Goal: Task Accomplishment & Management: Manage account settings

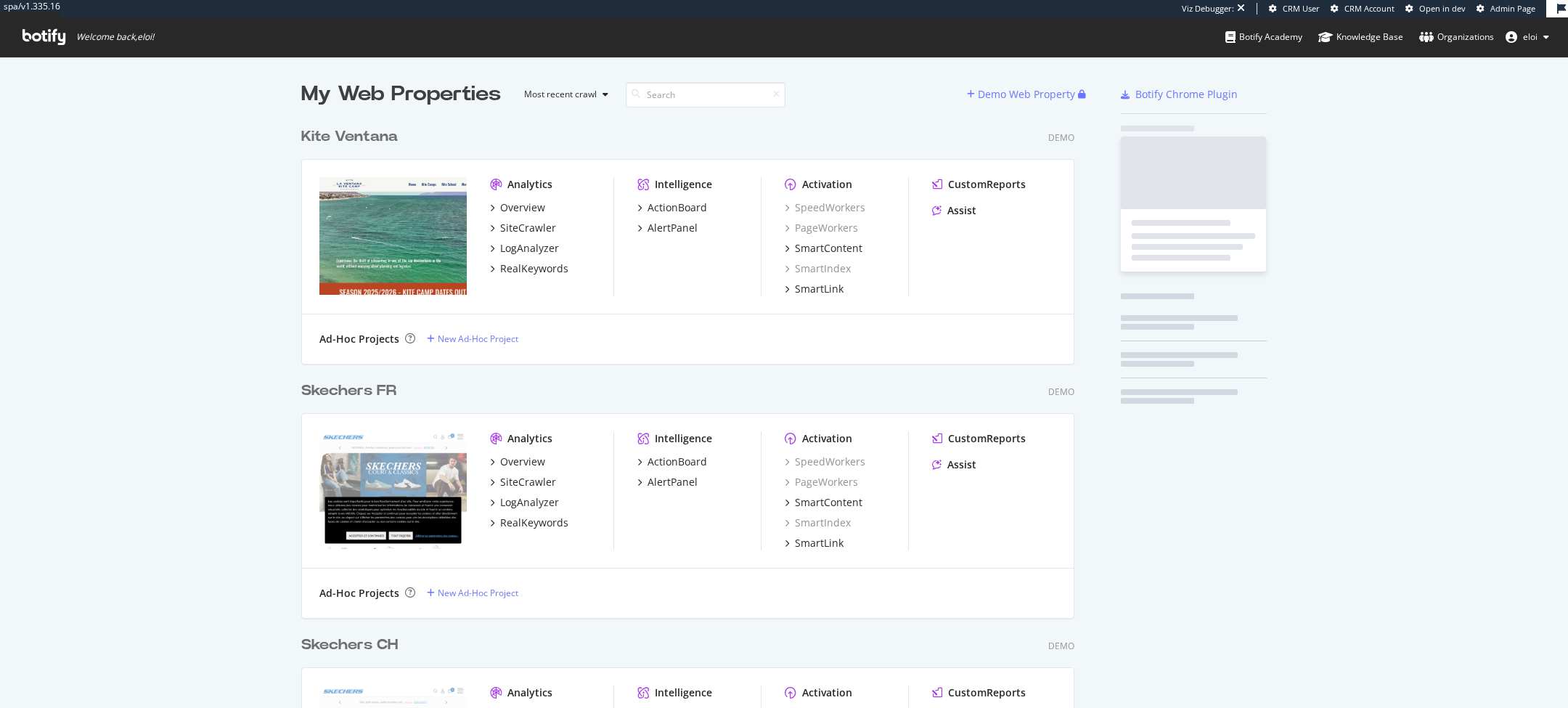
click at [1510, 9] on span "Admin Page" at bounding box center [1512, 8] width 45 height 11
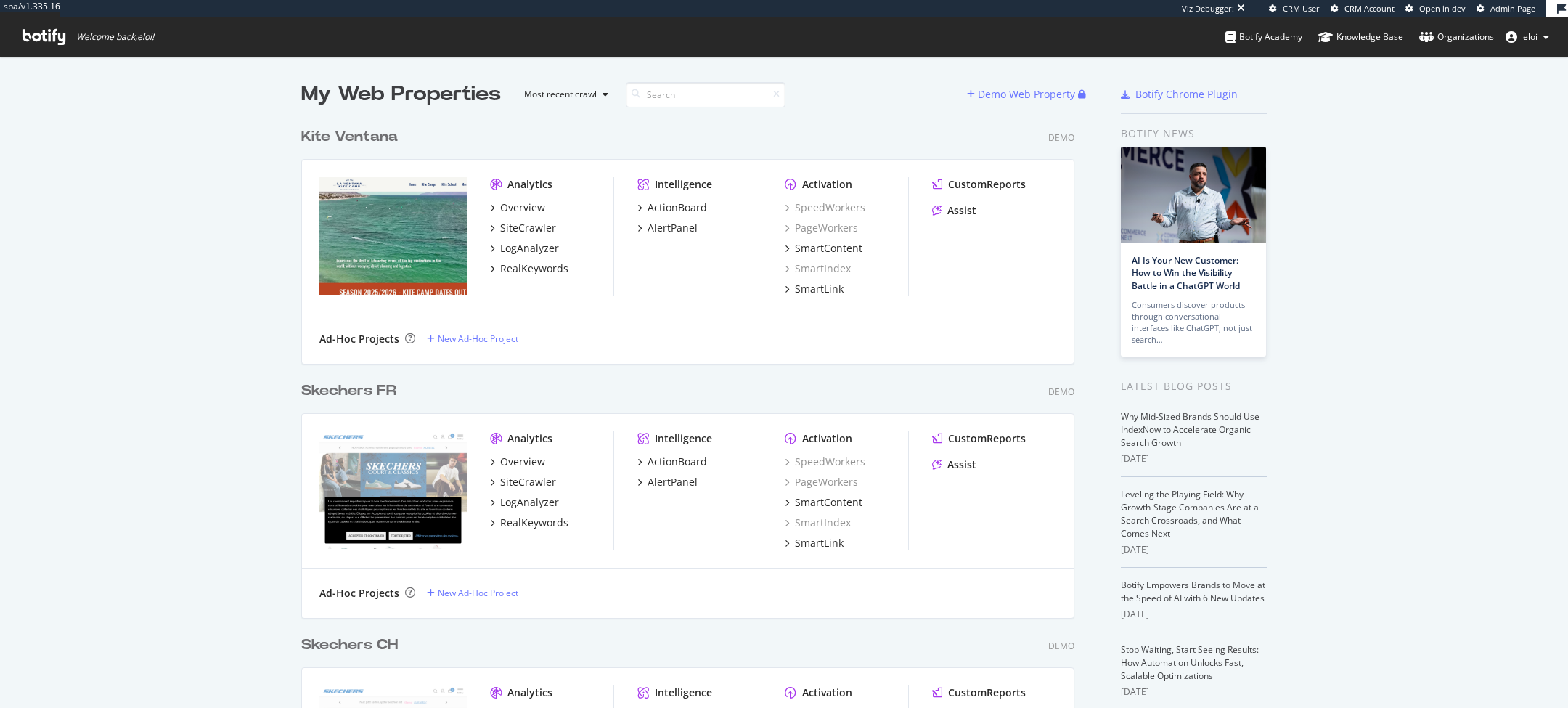
scroll to position [5155, 785]
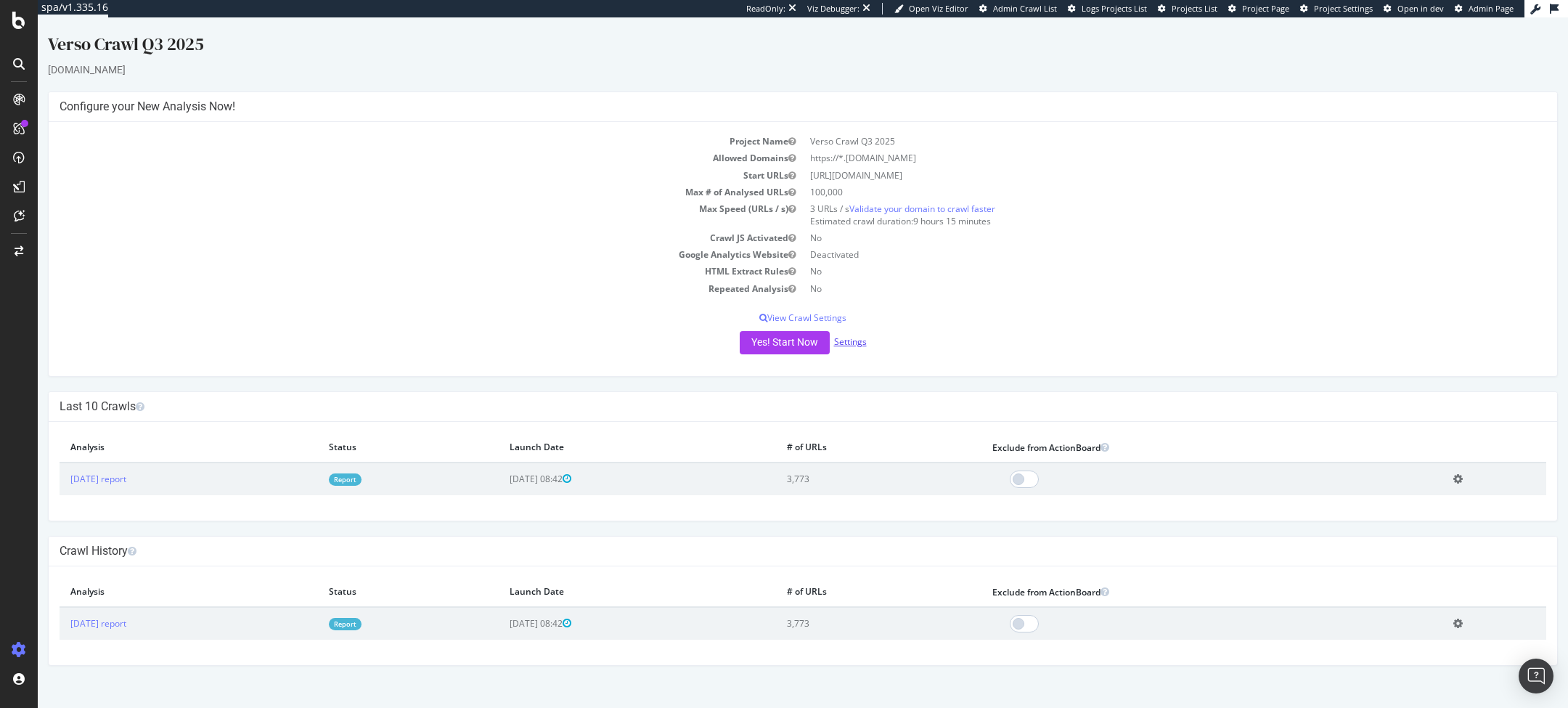
click at [862, 343] on link "Settings" at bounding box center [849, 341] width 32 height 12
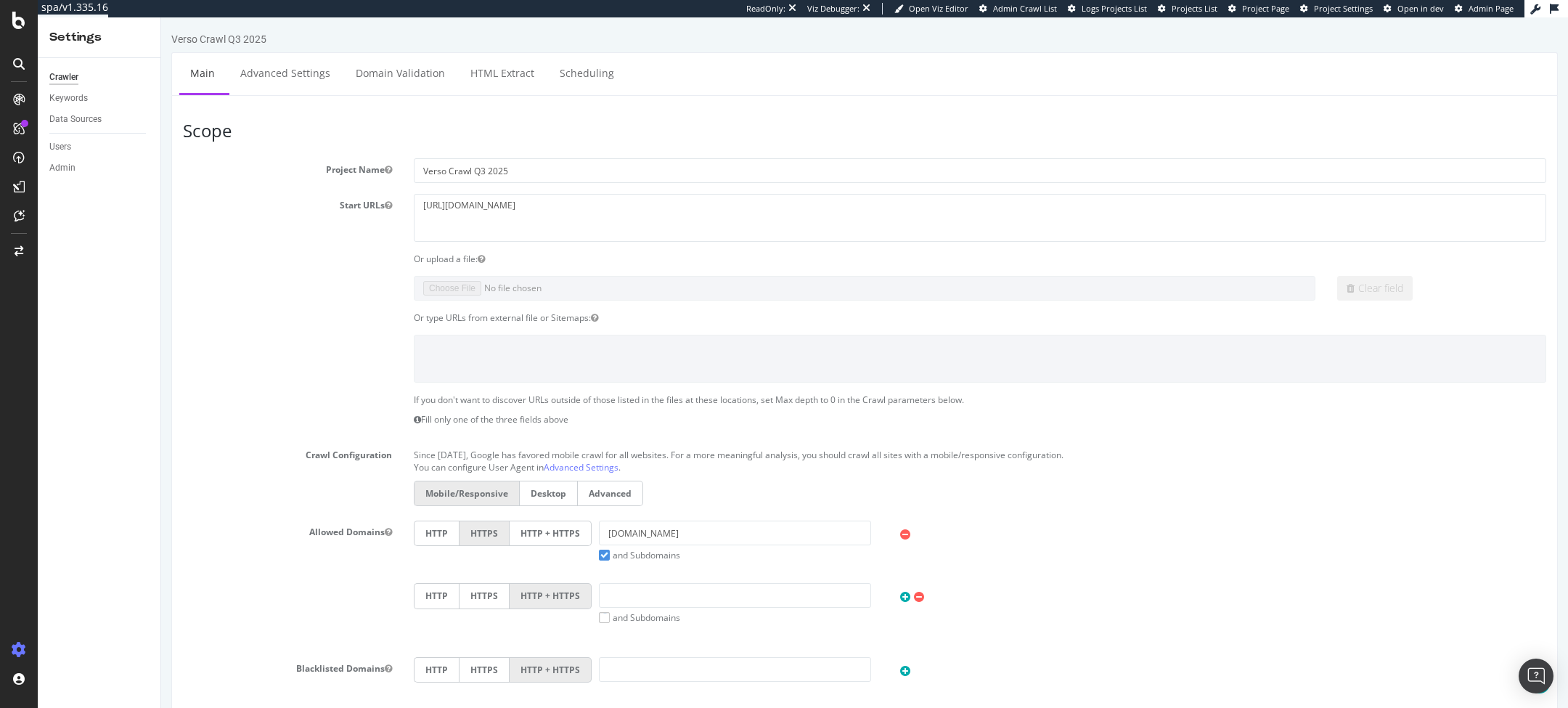
scroll to position [498, 0]
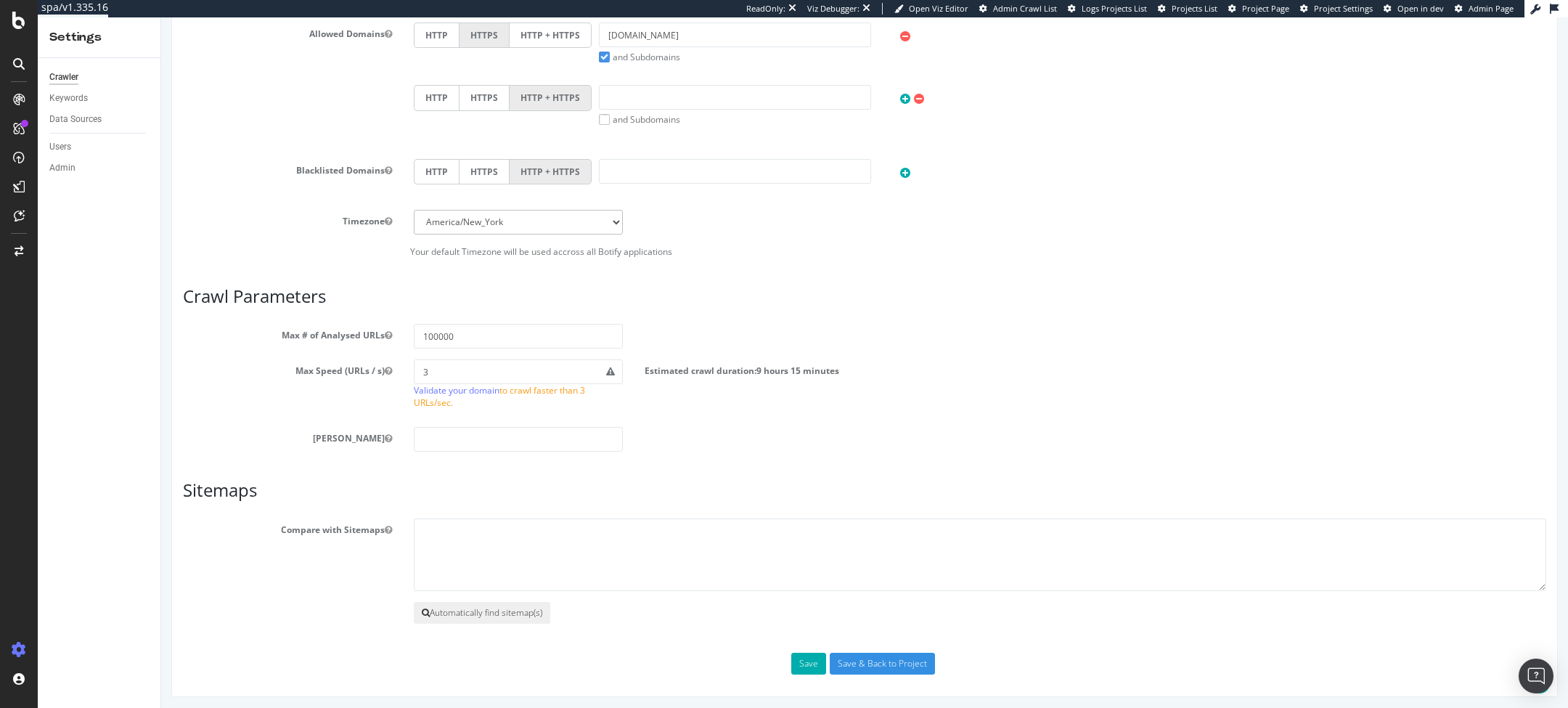
click at [483, 609] on button "Automatically find sitemap(s)" at bounding box center [482, 613] width 136 height 22
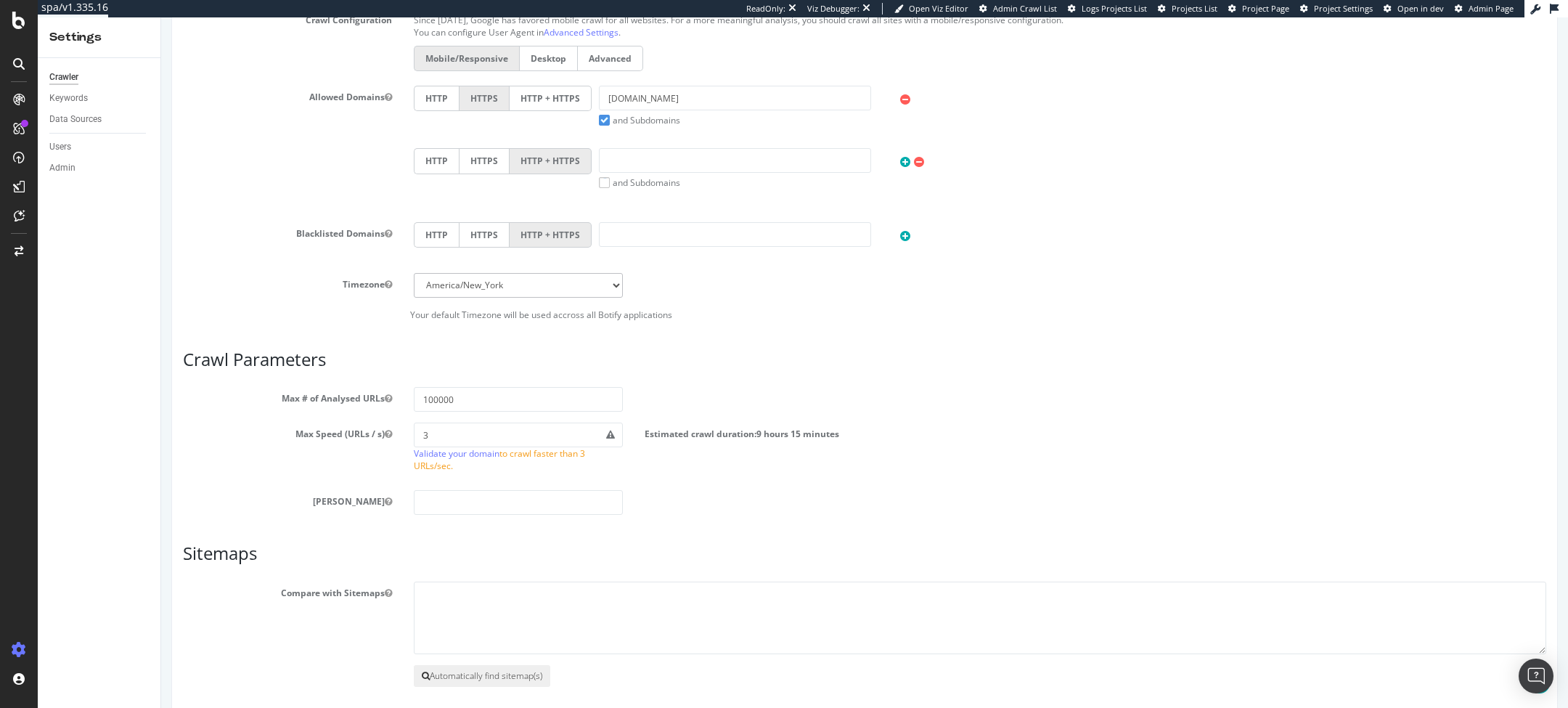
scroll to position [561, 0]
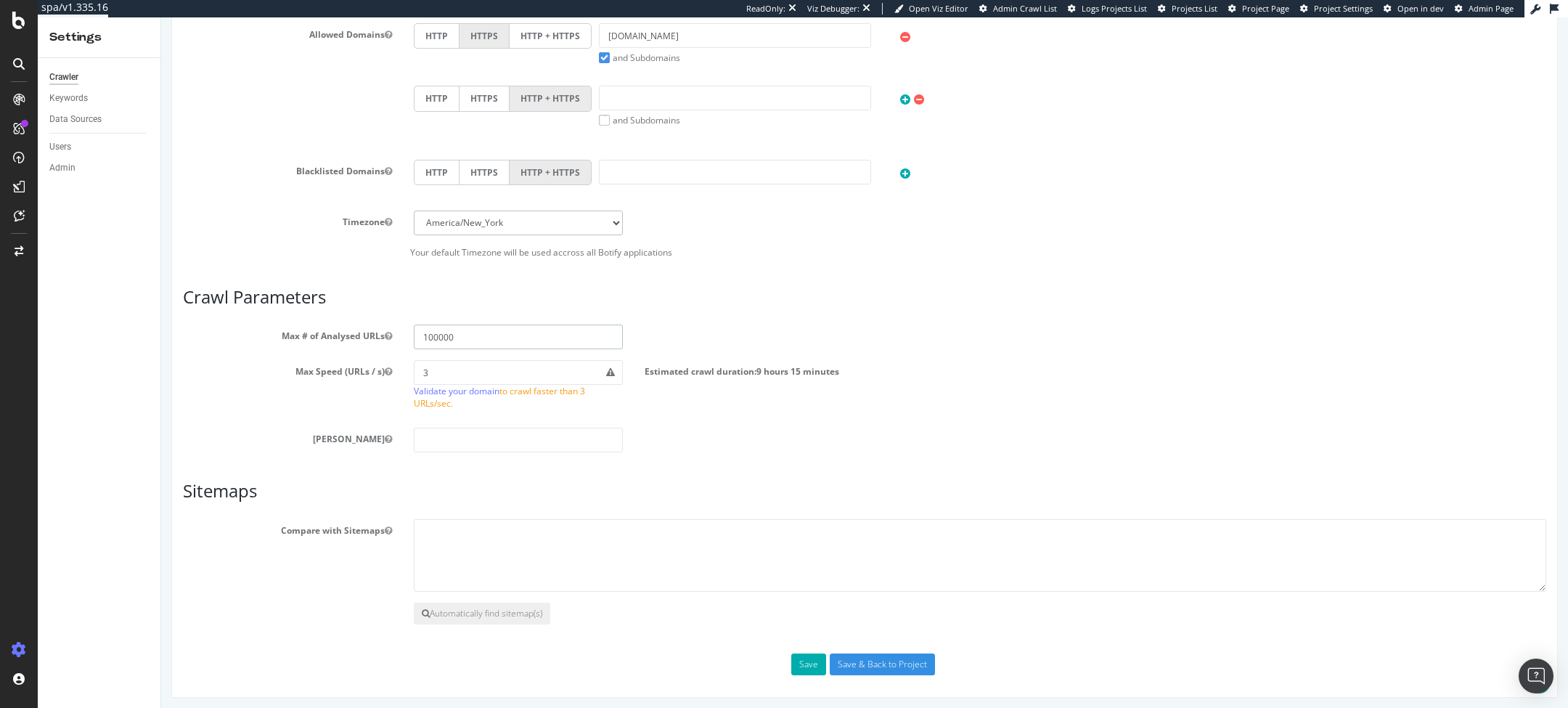
click at [482, 331] on input "100000" at bounding box center [518, 337] width 209 height 25
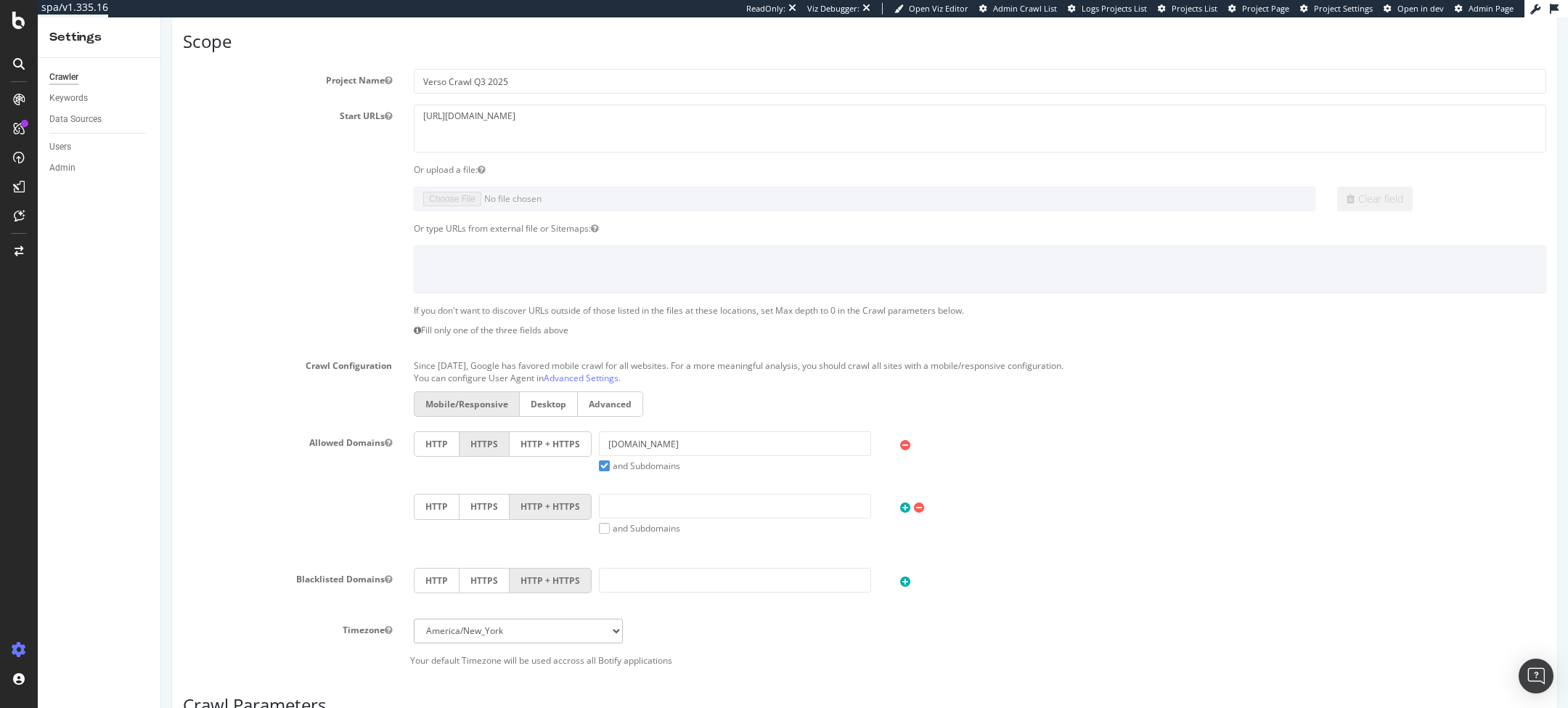
scroll to position [0, 0]
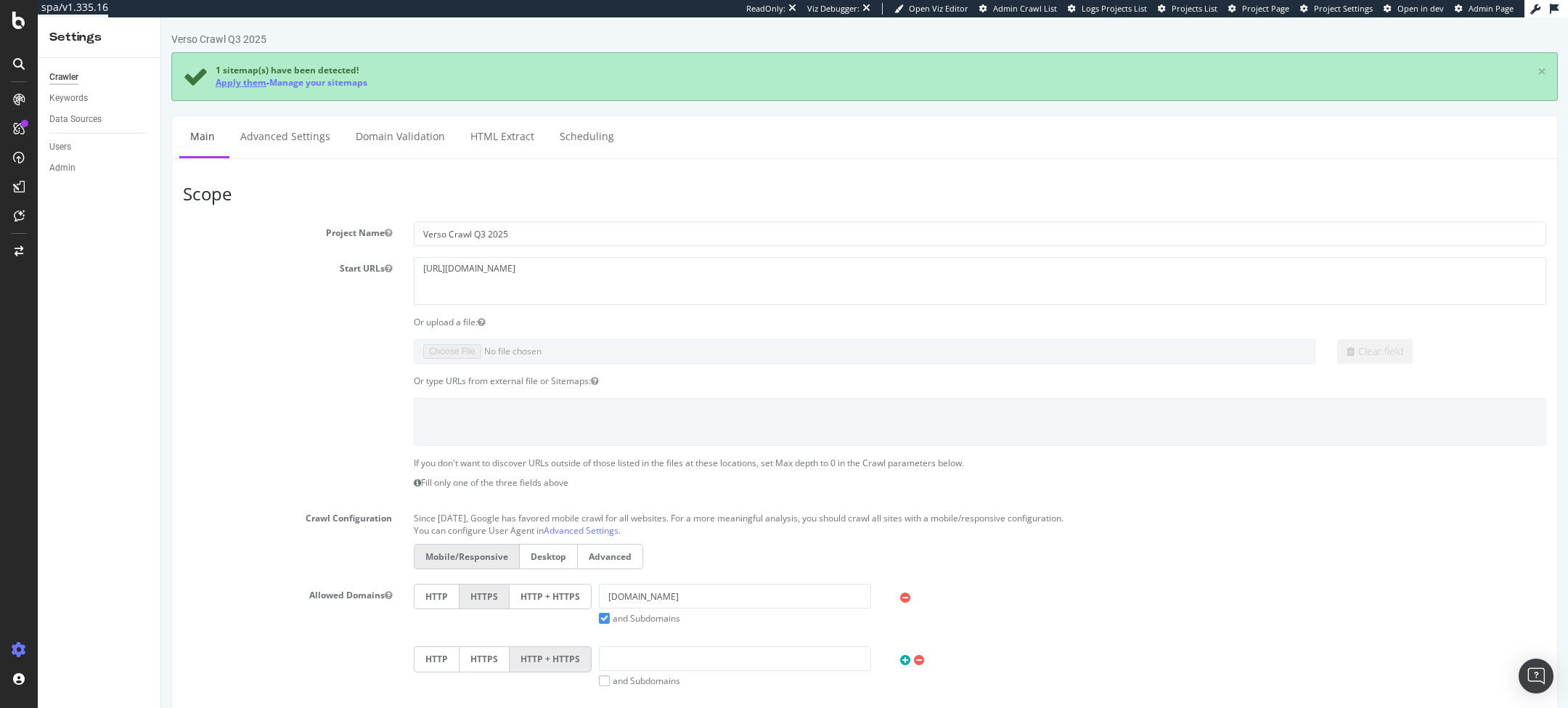
type input "1000"
click at [252, 84] on link "Apply them" at bounding box center [240, 82] width 51 height 12
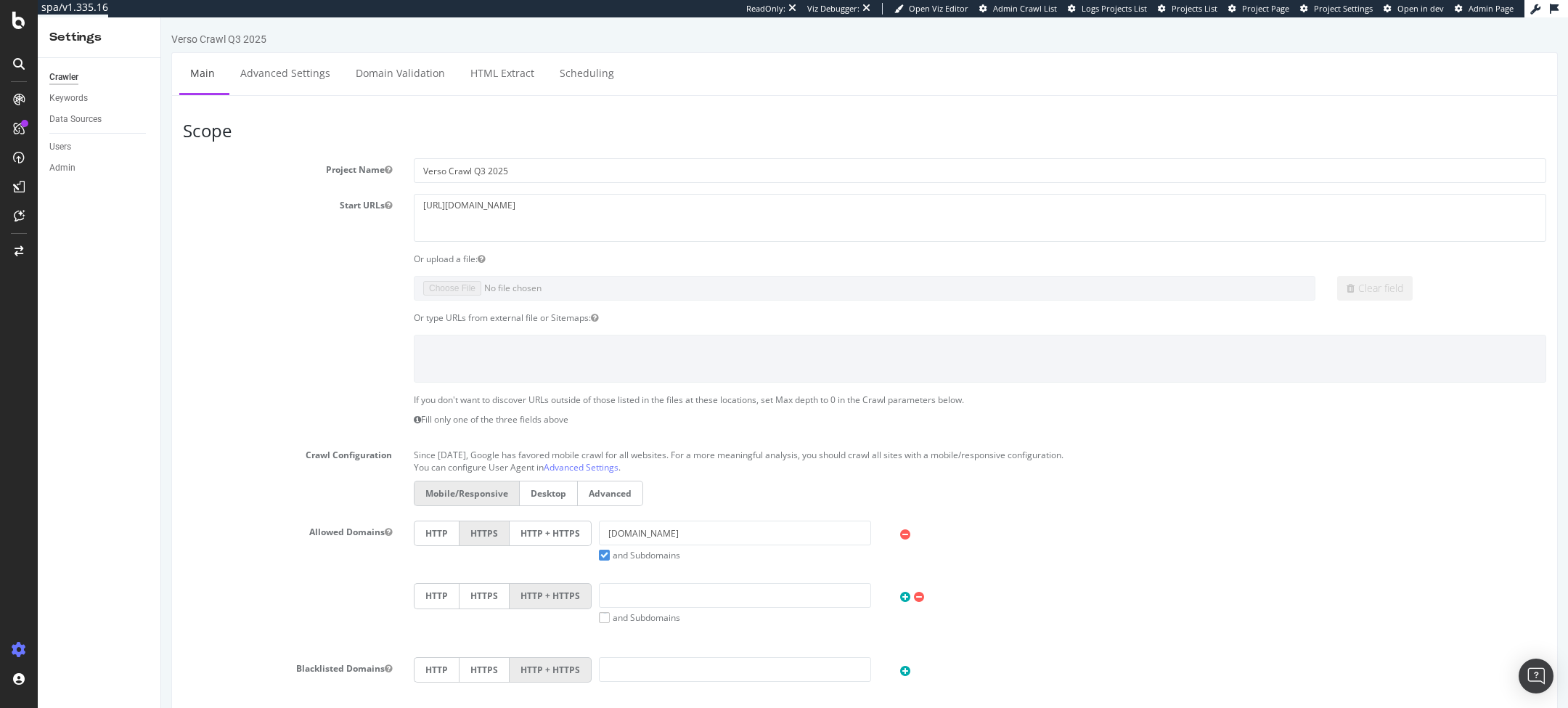
scroll to position [498, 0]
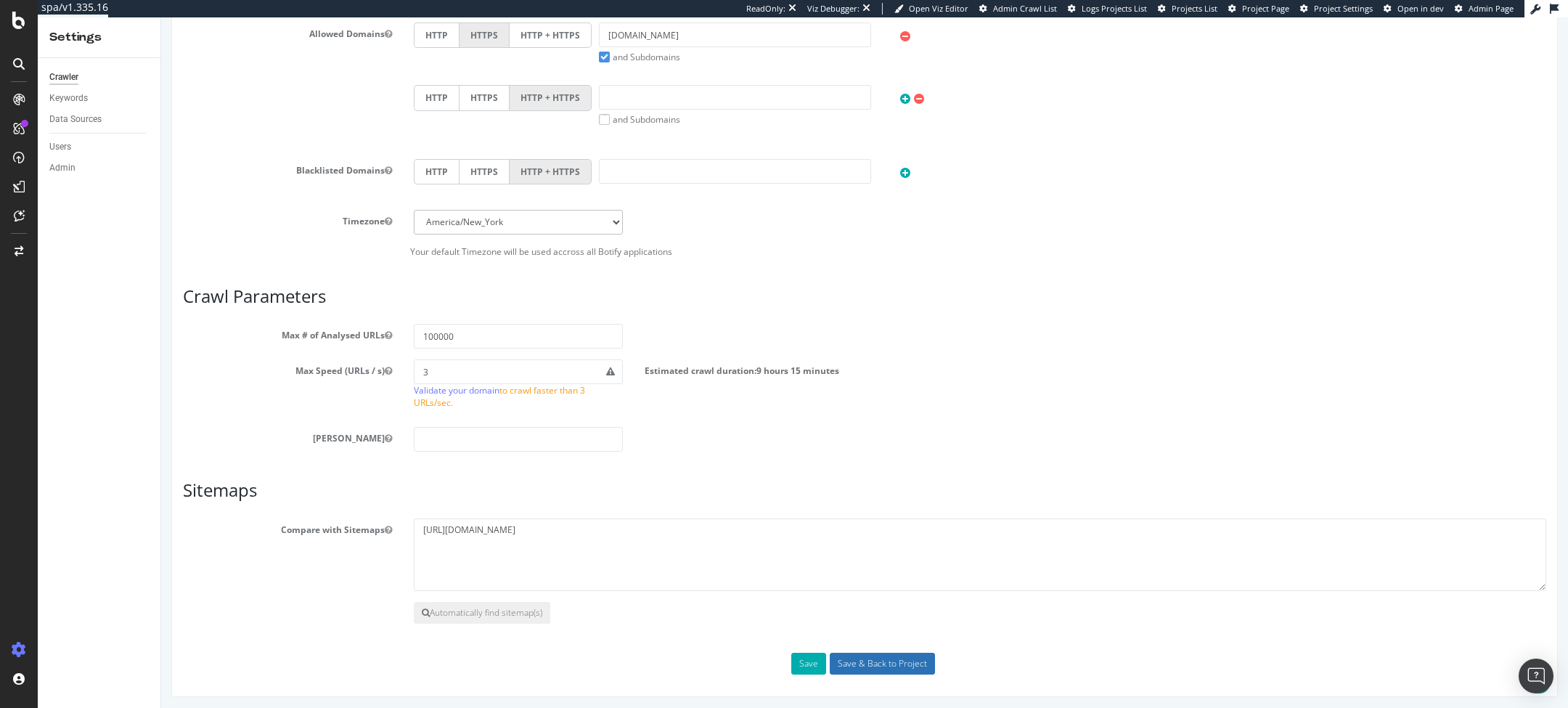
click at [880, 663] on input "Save & Back to Project" at bounding box center [882, 664] width 105 height 22
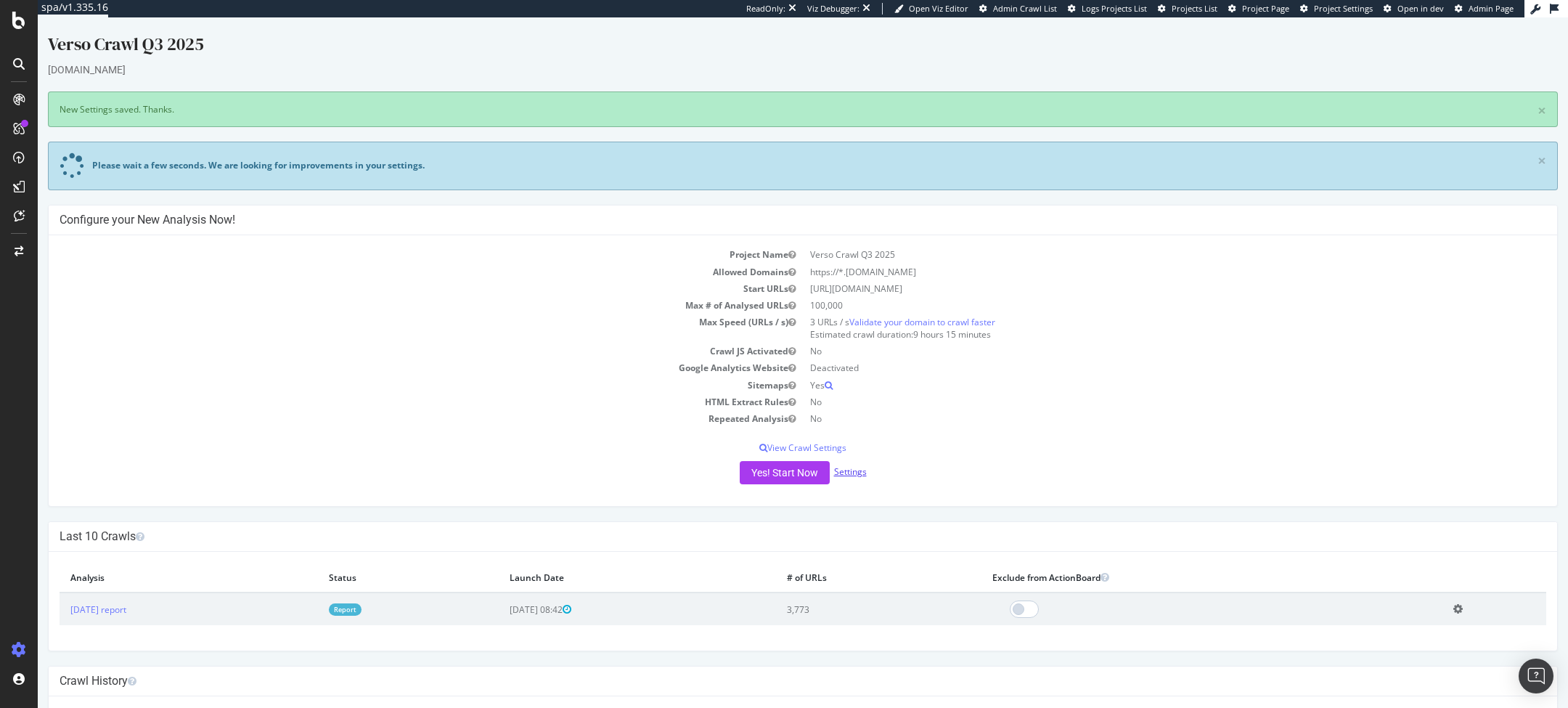
click at [852, 470] on link "Settings" at bounding box center [849, 471] width 32 height 12
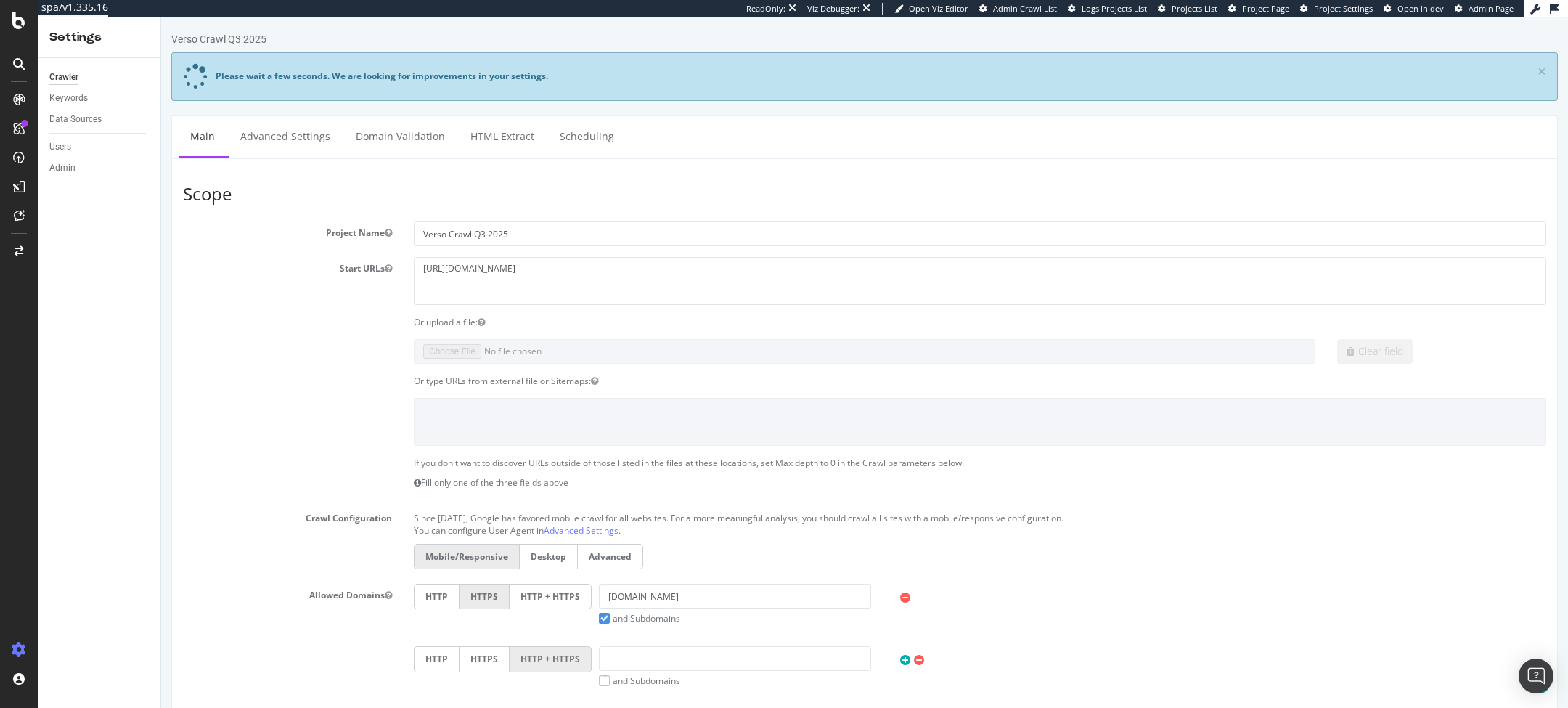
scroll to position [561, 0]
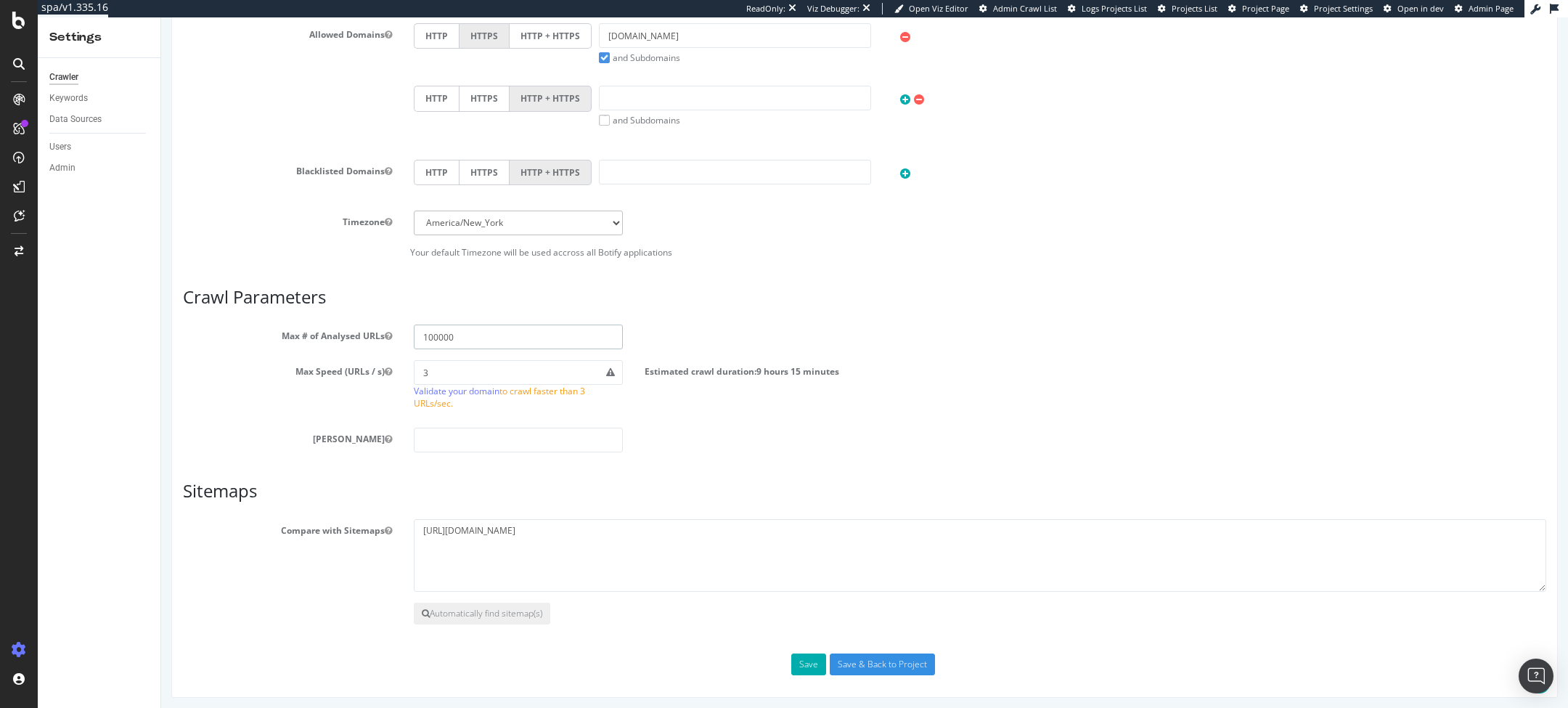
click at [507, 335] on input "100000" at bounding box center [518, 337] width 209 height 25
type input "10000"
click at [843, 656] on input "Save & Back to Project" at bounding box center [882, 665] width 105 height 22
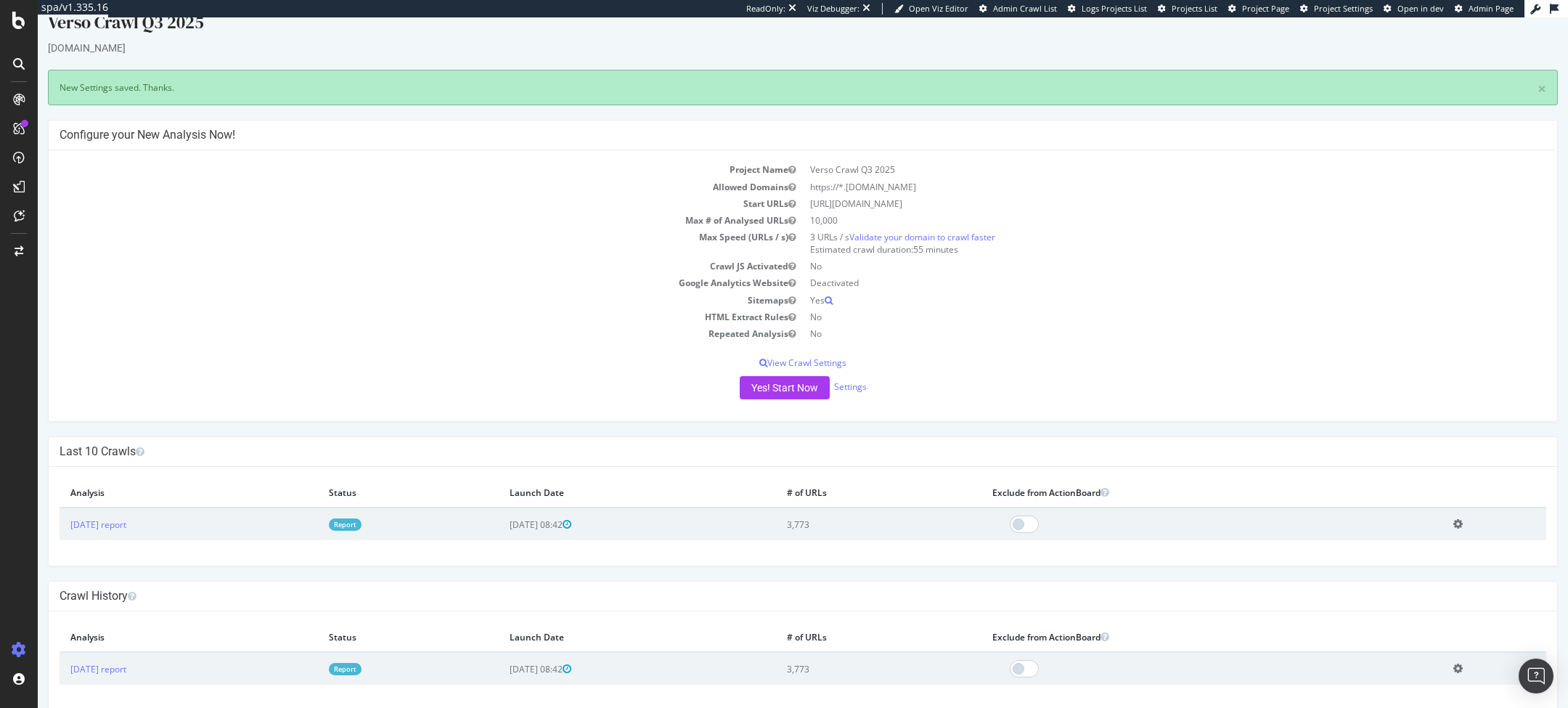
scroll to position [24, 0]
click at [785, 393] on button "Yes! Start Now" at bounding box center [785, 385] width 90 height 23
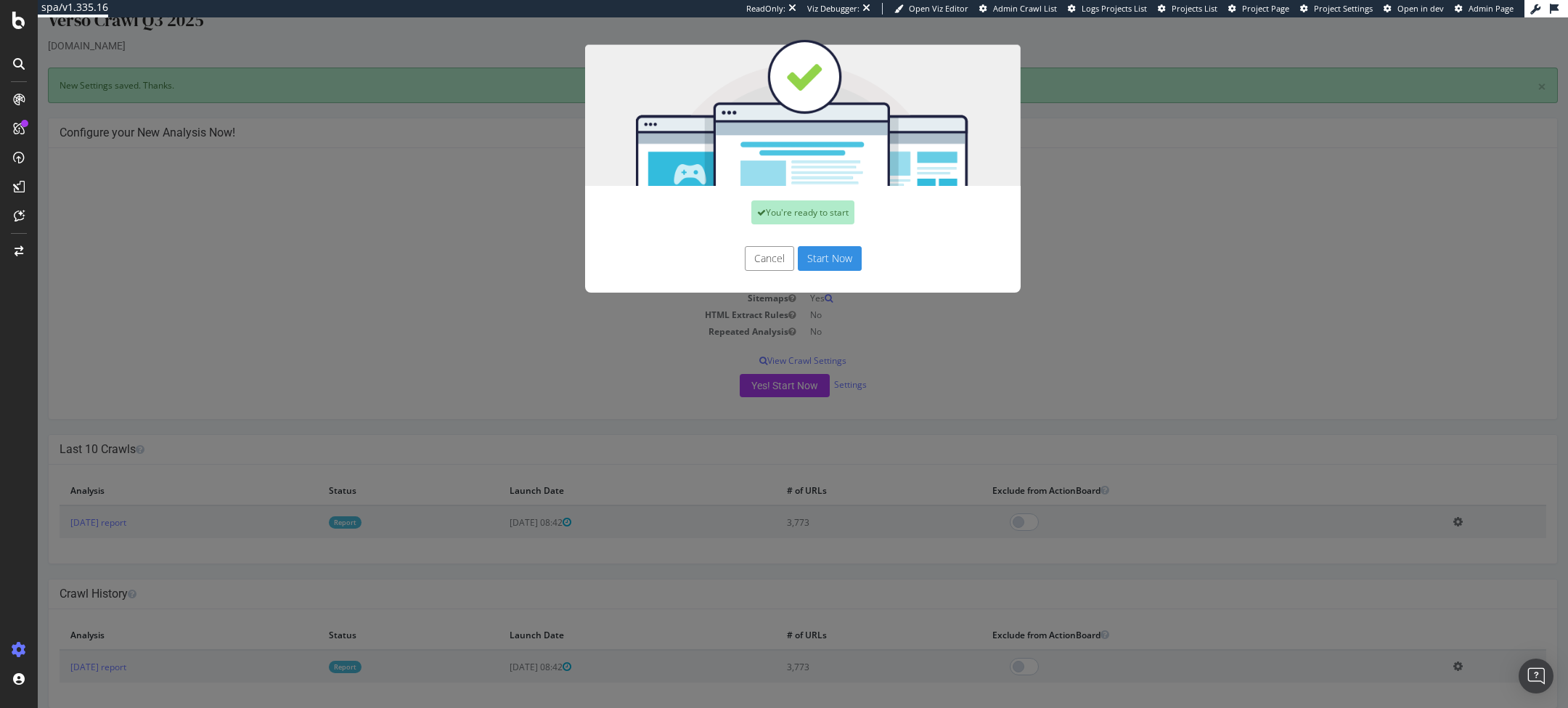
click at [830, 262] on button "Start Now" at bounding box center [829, 258] width 63 height 25
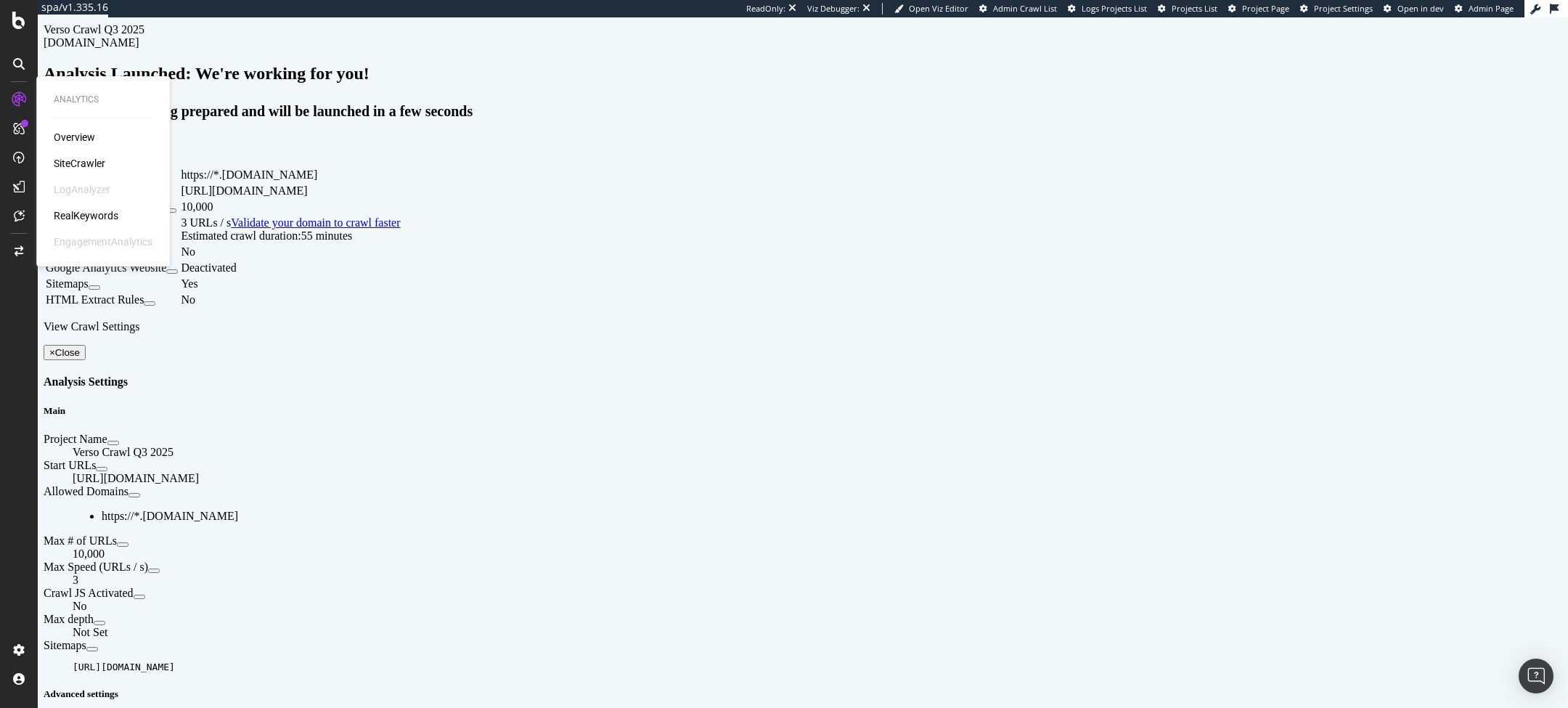
click at [80, 154] on div "Overview SiteCrawler LogAnalyzer RealKeywords EngagementAnalytics" at bounding box center [102, 189] width 98 height 119
click at [76, 163] on div "SiteCrawler" at bounding box center [79, 164] width 52 height 15
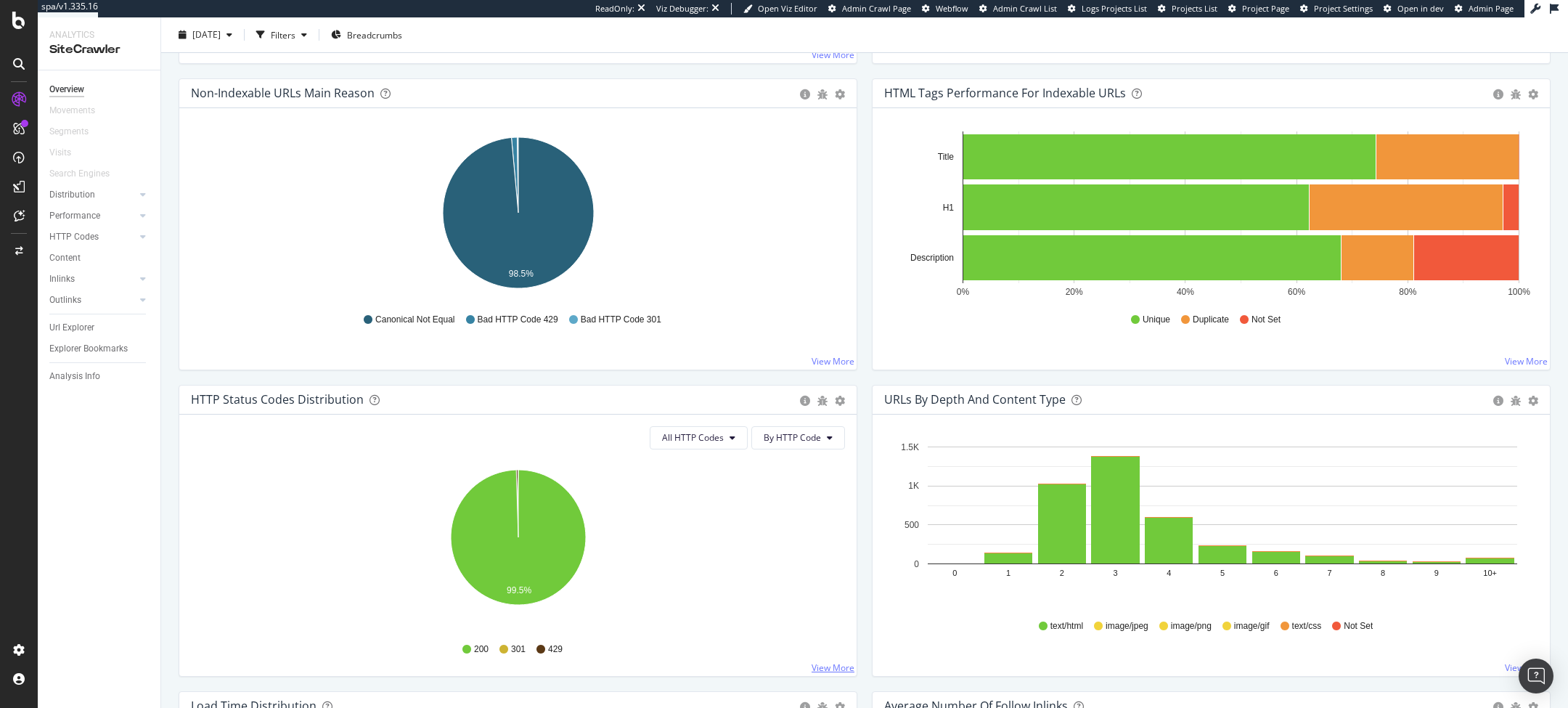
scroll to position [428, 0]
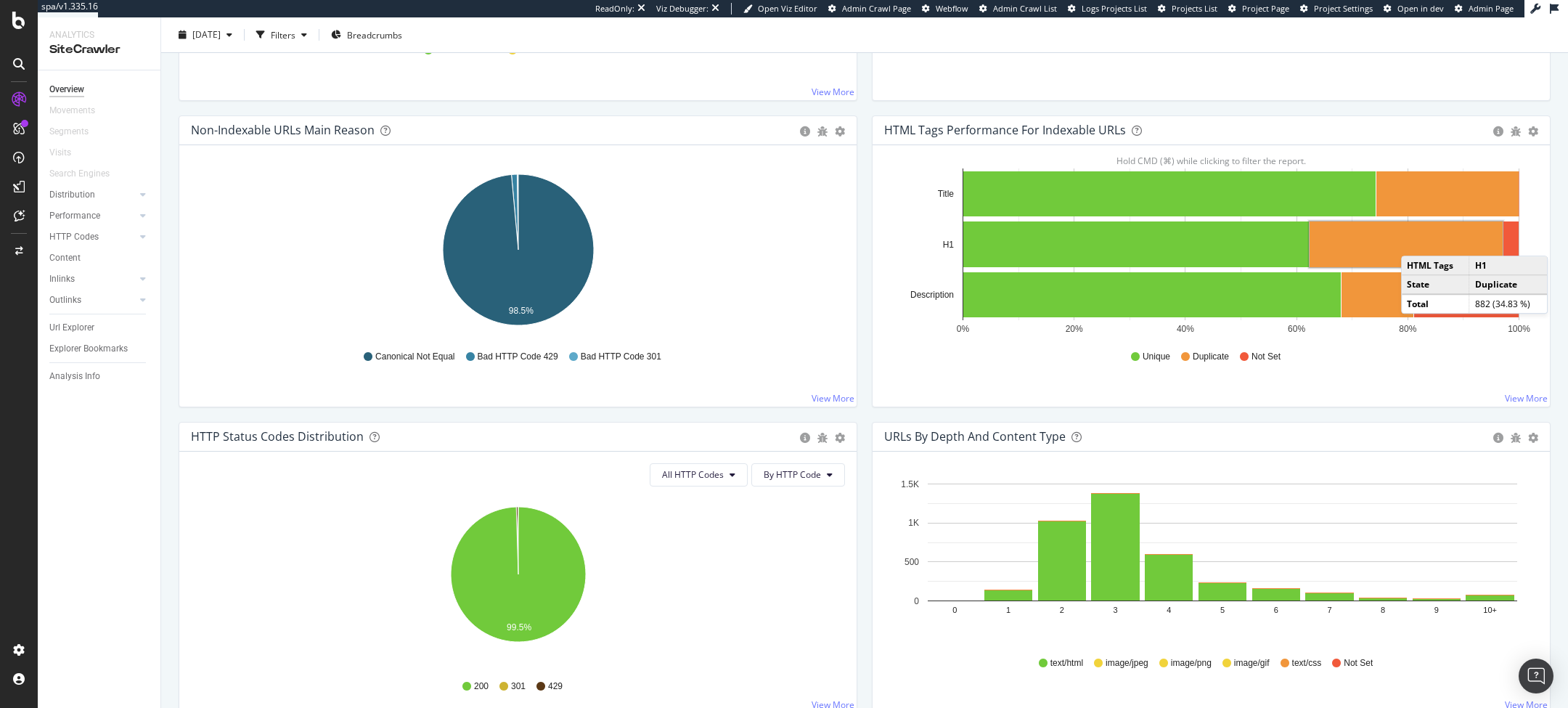
click at [1415, 239] on rect "A chart." at bounding box center [1406, 245] width 193 height 46
